Goal: Navigation & Orientation: Find specific page/section

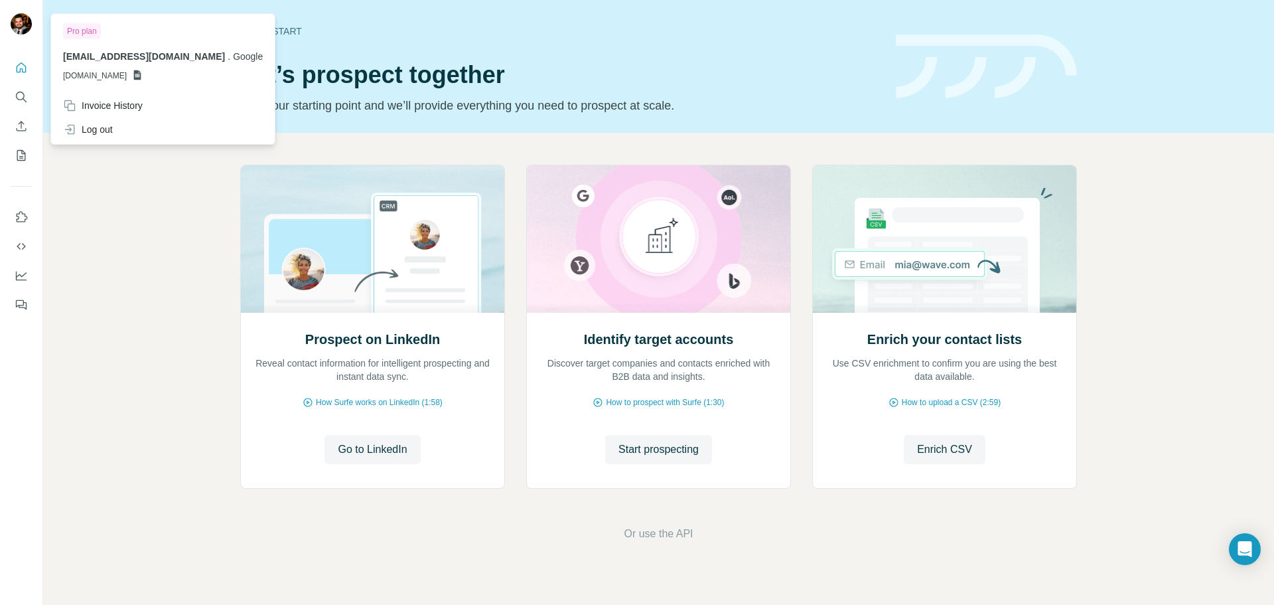
click at [18, 21] on img at bounding box center [21, 23] width 21 height 21
click at [90, 206] on div "Prospect on LinkedIn Reveal contact information for intelligent prospecting and…" at bounding box center [658, 353] width 1231 height 441
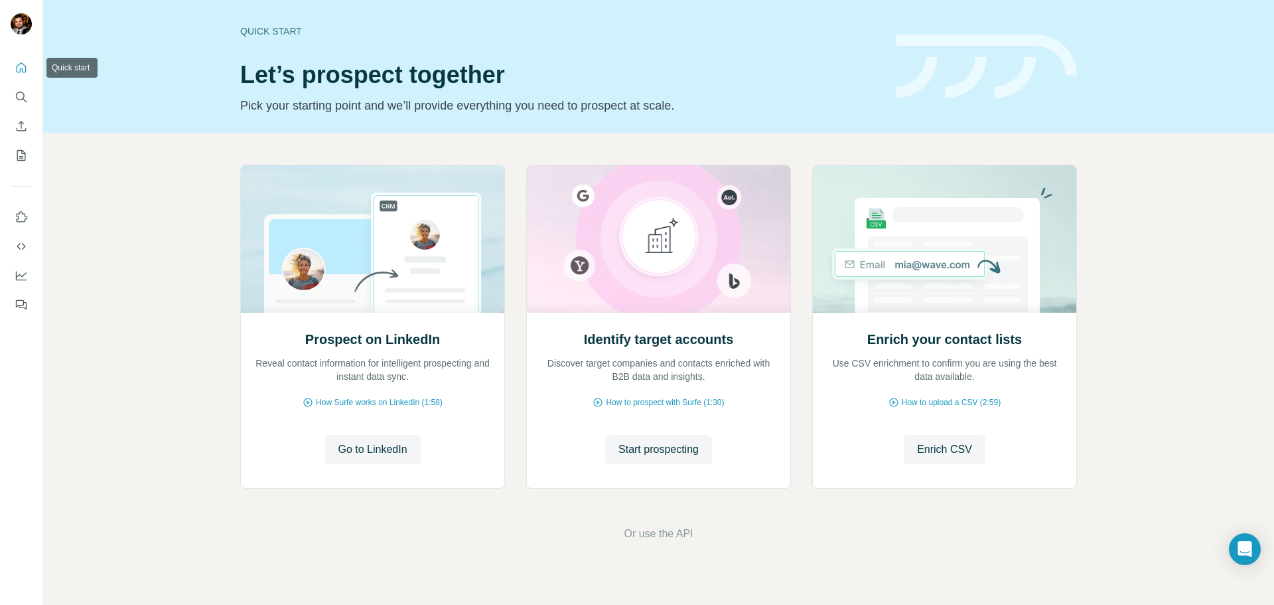
click at [15, 62] on icon "Quick start" at bounding box center [21, 67] width 13 height 13
click at [21, 71] on icon "Quick start" at bounding box center [21, 67] width 13 height 13
click at [21, 68] on icon "Quick start" at bounding box center [21, 67] width 13 height 13
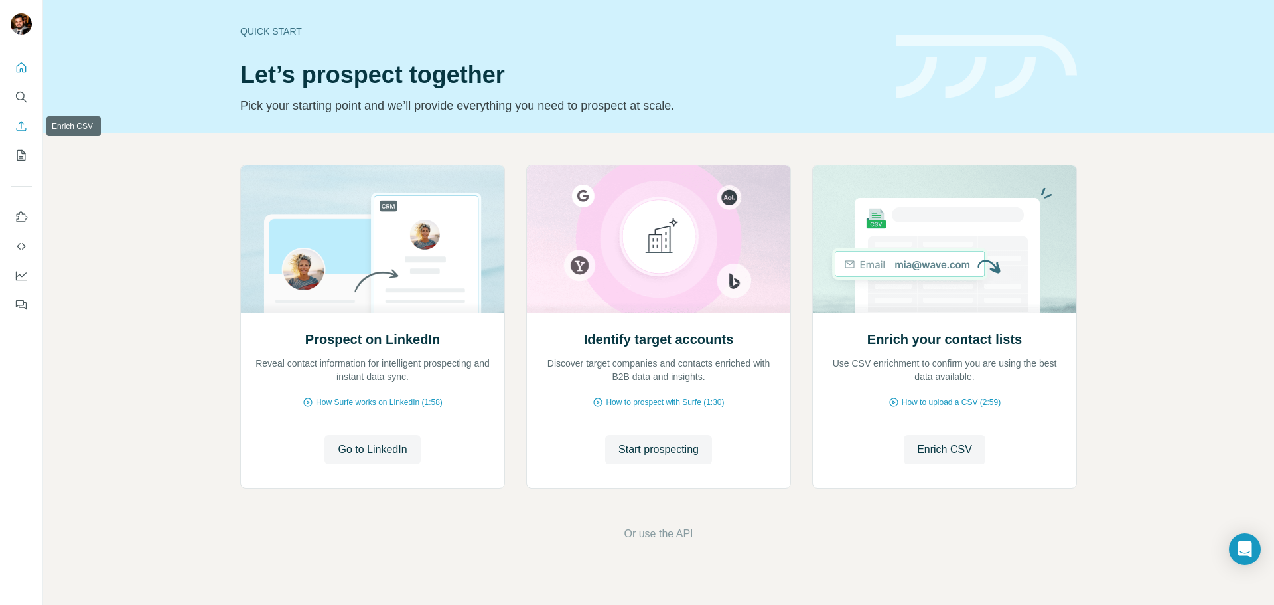
click at [19, 130] on icon "Enrich CSV" at bounding box center [22, 126] width 10 height 10
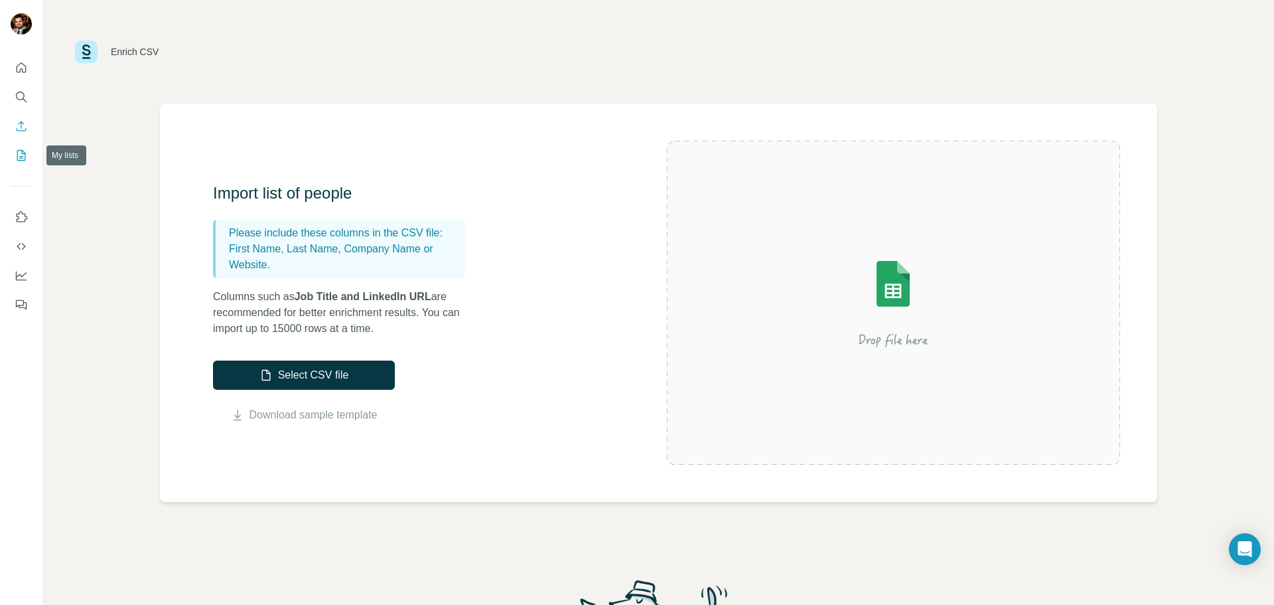
click at [20, 157] on icon "My lists" at bounding box center [21, 155] width 13 height 13
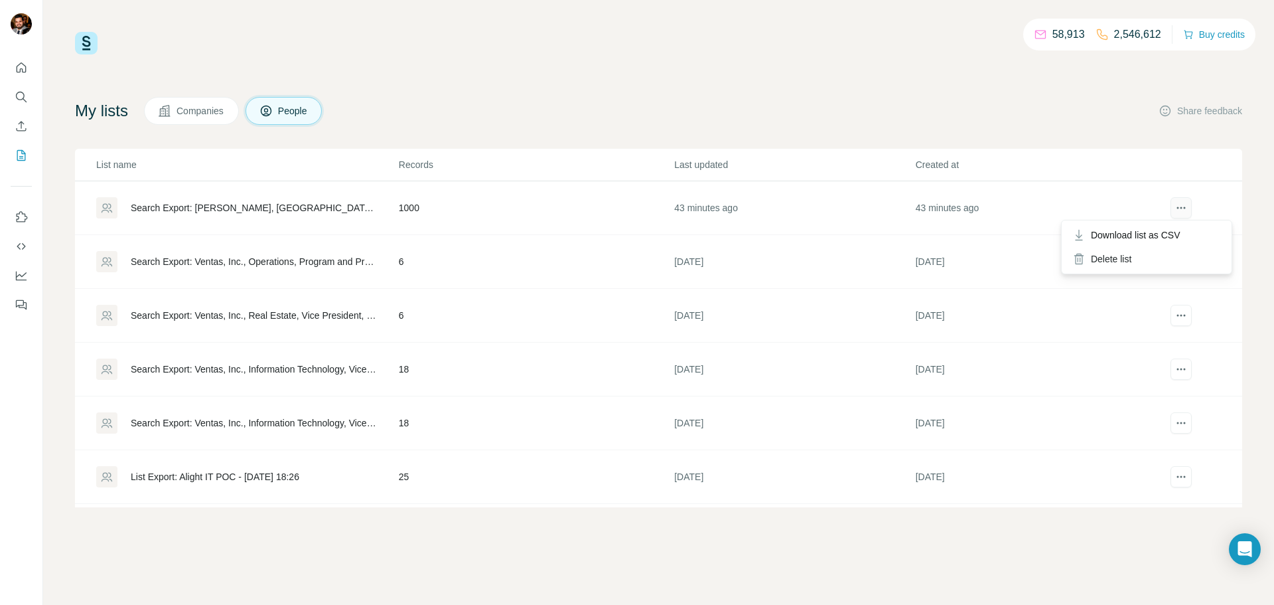
click at [1178, 213] on icon "actions" at bounding box center [1180, 207] width 13 height 13
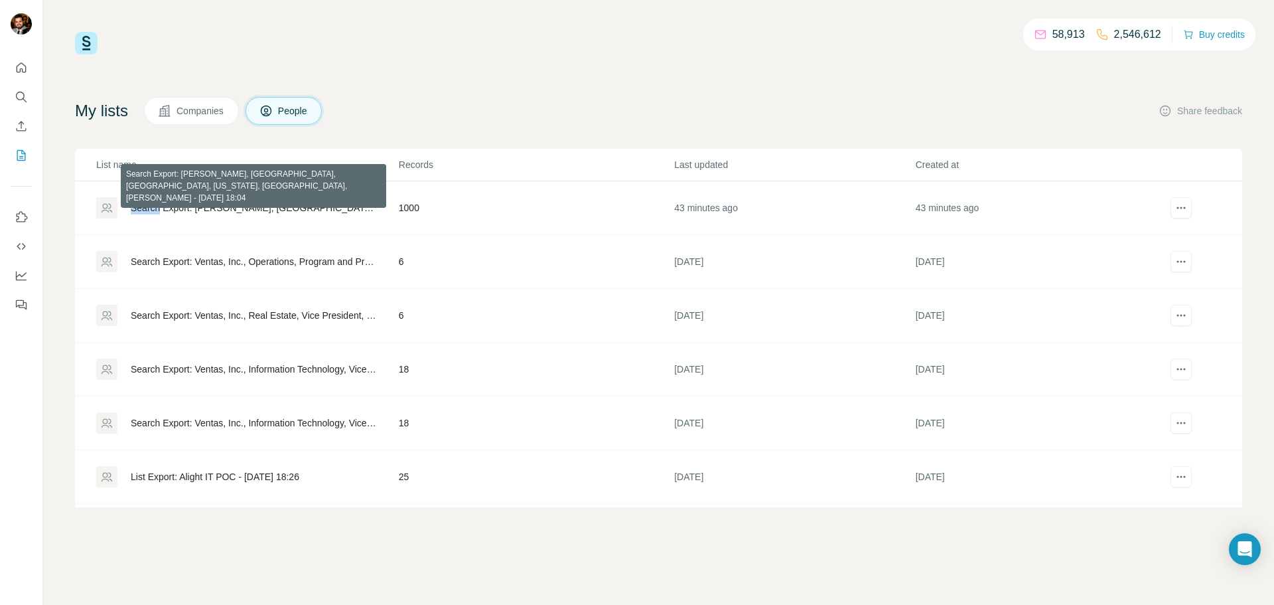
click at [526, 78] on div "58,913 2,546,612 Buy credits My lists Companies People Share feedback List name…" at bounding box center [658, 269] width 1167 height 475
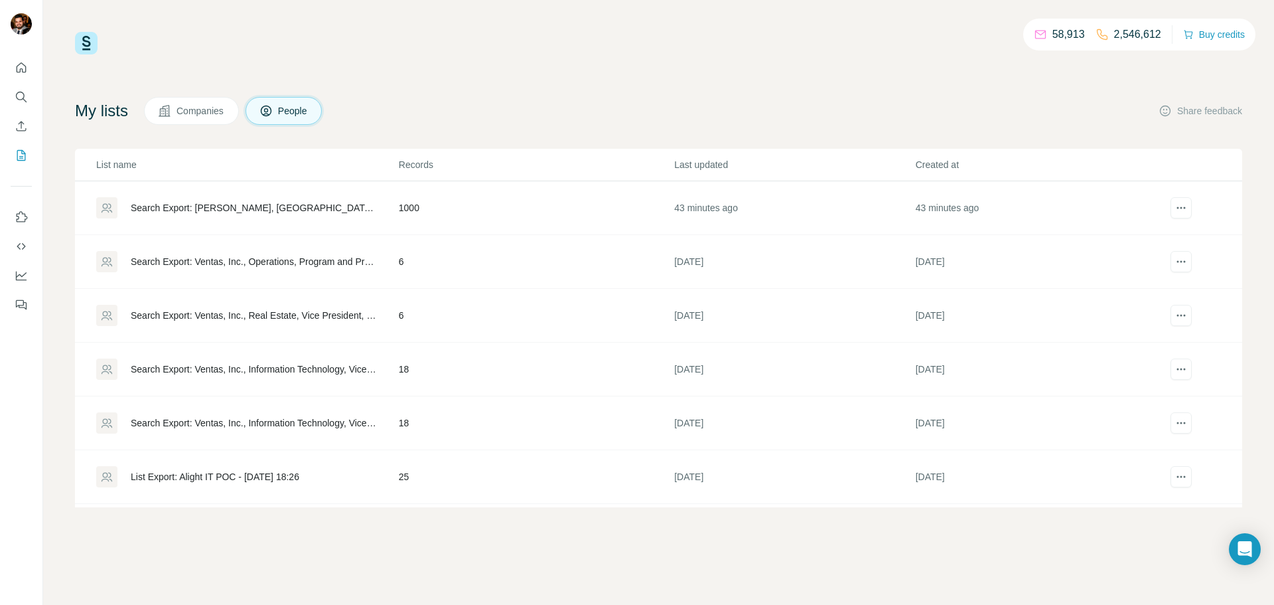
click at [906, 66] on div "58,913 2,546,612 Buy credits My lists Companies People Share feedback List name…" at bounding box center [658, 269] width 1167 height 475
click at [926, 57] on div "58,913 2,546,612 Buy credits My lists Companies People Share feedback List name…" at bounding box center [658, 269] width 1167 height 475
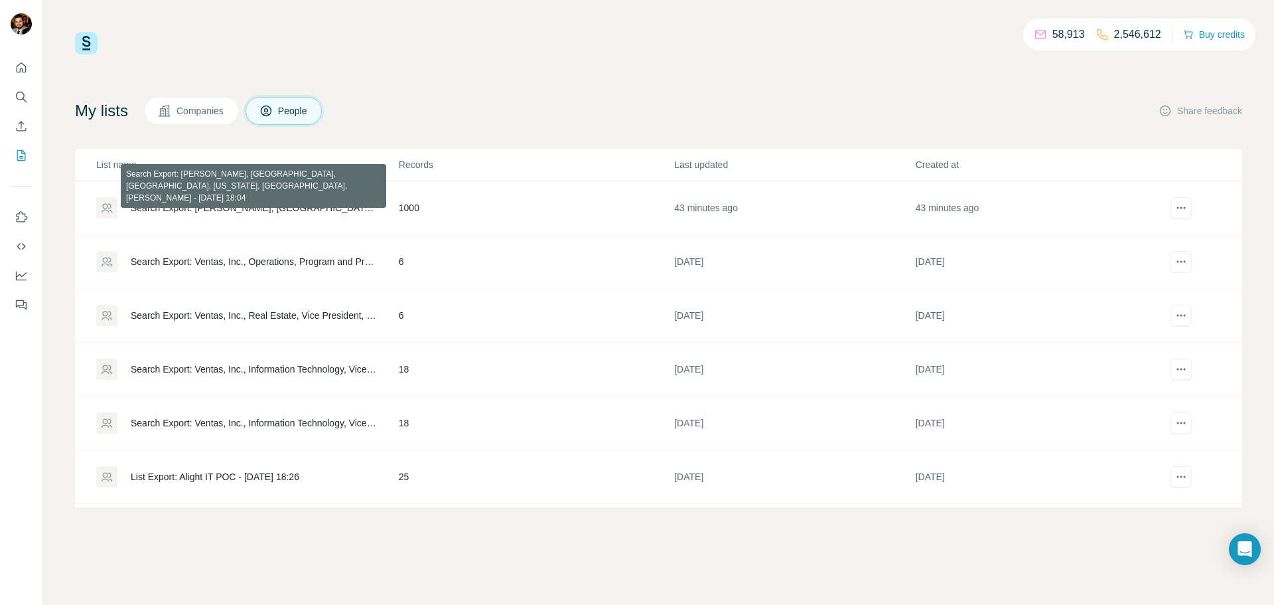
click at [176, 204] on div "Search Export: [PERSON_NAME], [GEOGRAPHIC_DATA], [GEOGRAPHIC_DATA], [US_STATE],…" at bounding box center [254, 207] width 246 height 13
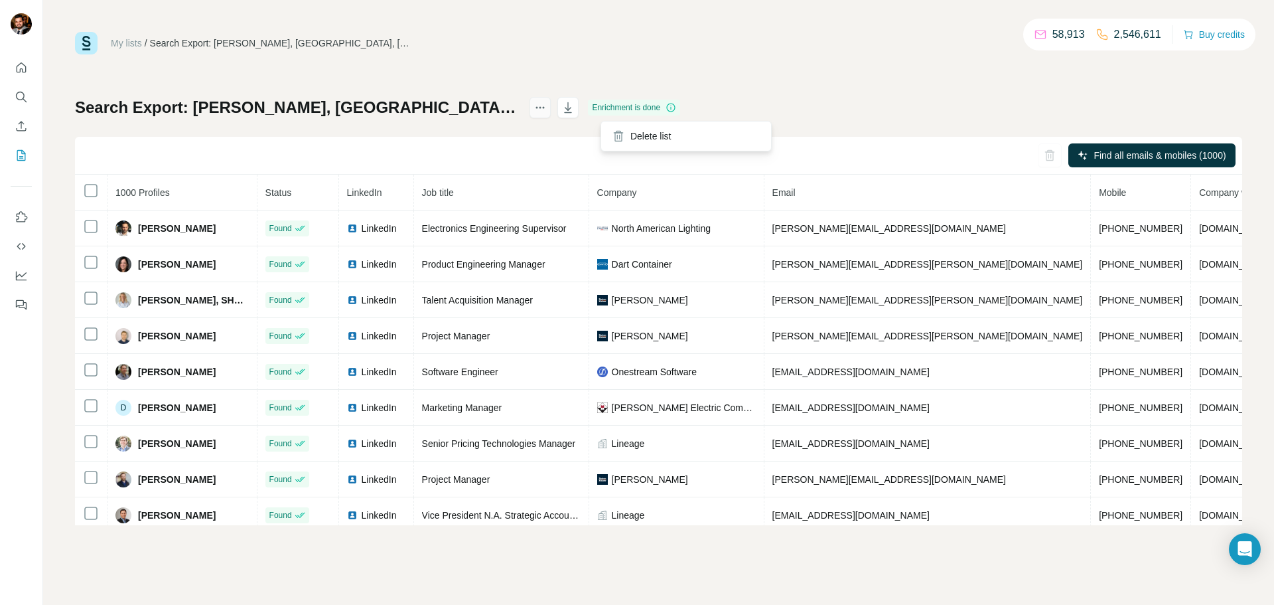
click at [547, 109] on icon "actions" at bounding box center [540, 107] width 13 height 13
click at [869, 77] on div "My lists / Search Export: [PERSON_NAME], [GEOGRAPHIC_DATA], [GEOGRAPHIC_DATA], …" at bounding box center [658, 278] width 1167 height 493
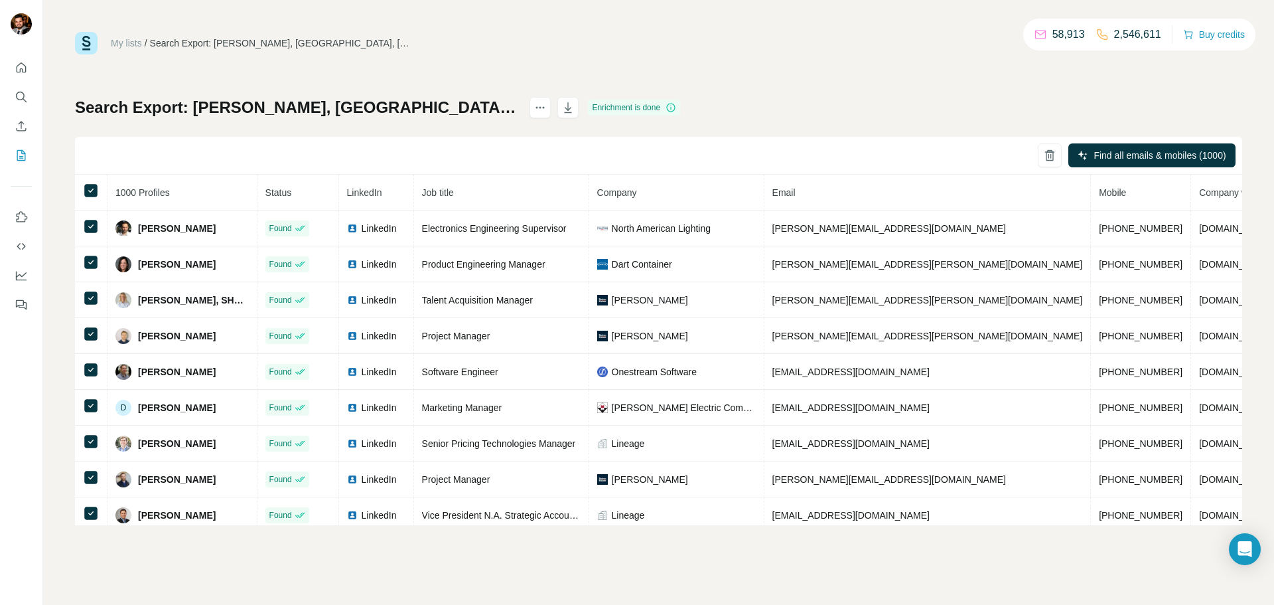
click at [133, 46] on link "My lists" at bounding box center [126, 43] width 31 height 11
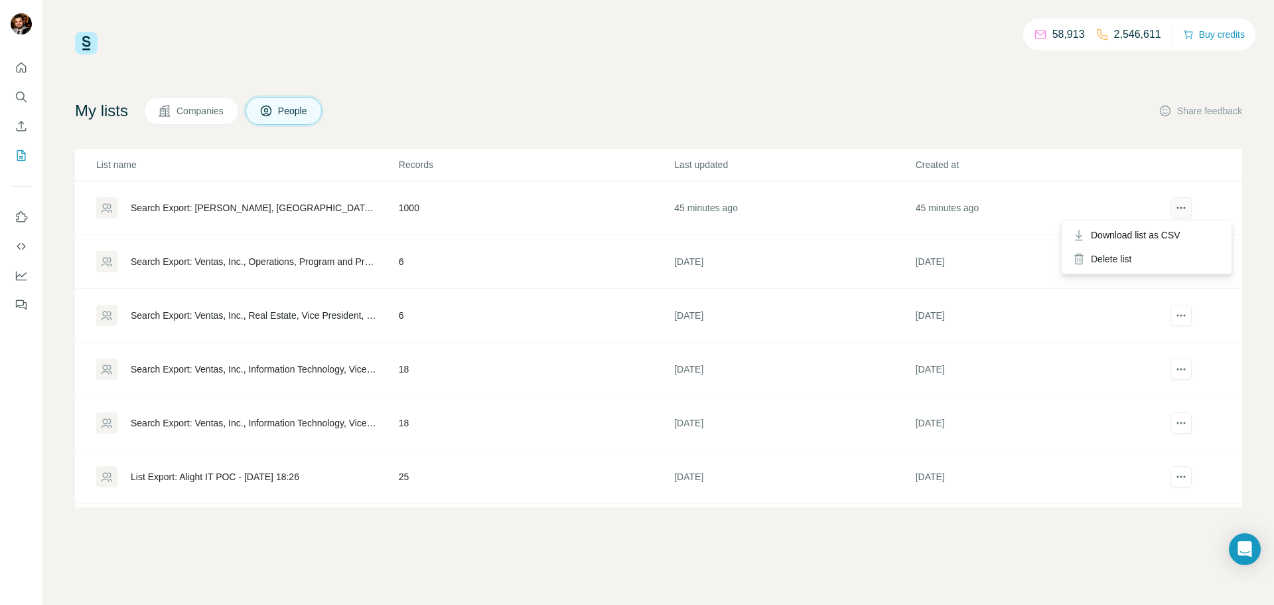
click at [1182, 208] on icon "actions" at bounding box center [1180, 207] width 13 height 13
click at [963, 106] on div "My lists Companies People Share feedback" at bounding box center [658, 111] width 1167 height 28
